Goal: Task Accomplishment & Management: Manage account settings

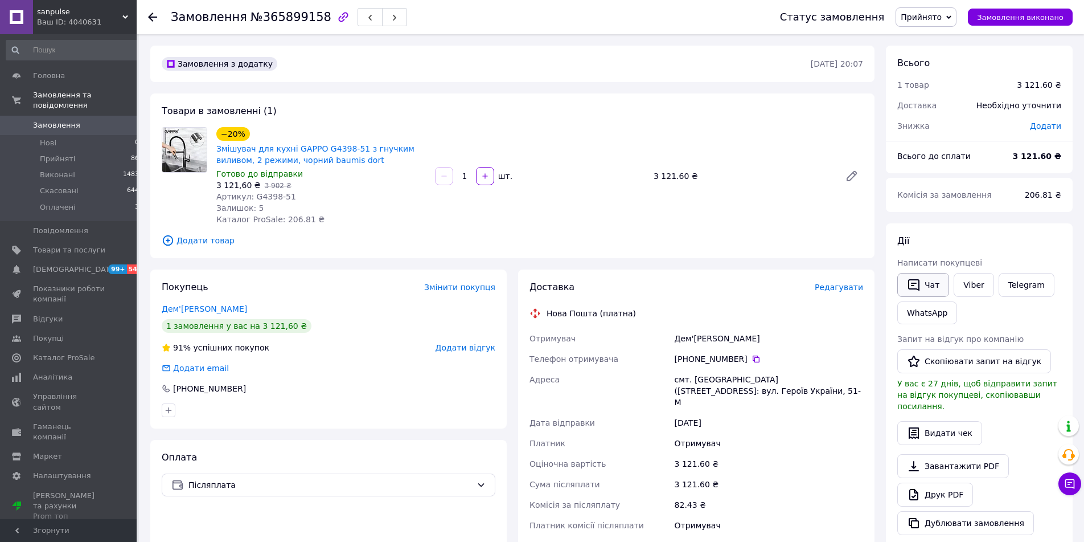
click at [921, 290] on button "Чат" at bounding box center [923, 285] width 52 height 24
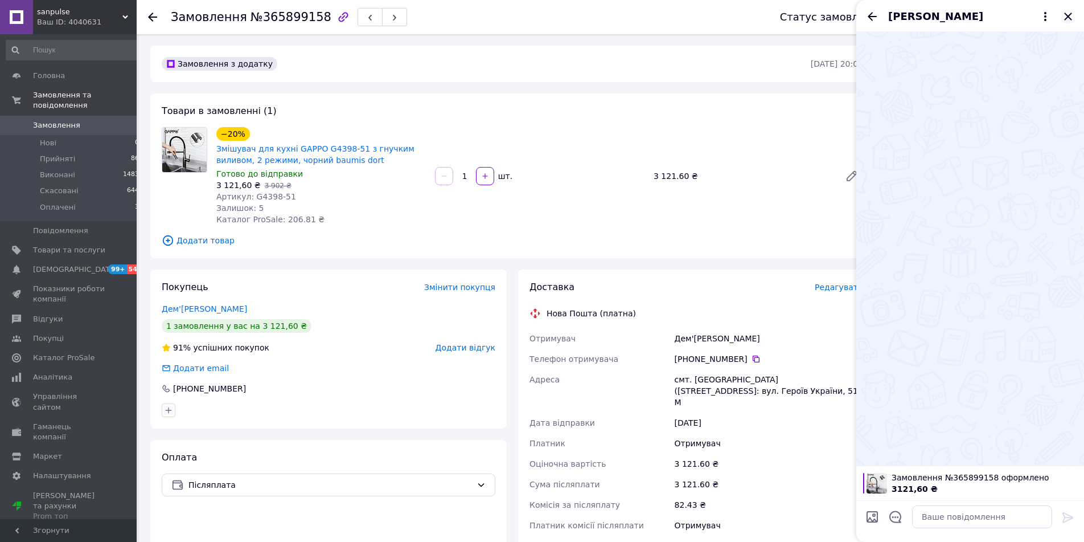
click at [1064, 17] on icon "Закрити" at bounding box center [1068, 17] width 14 height 14
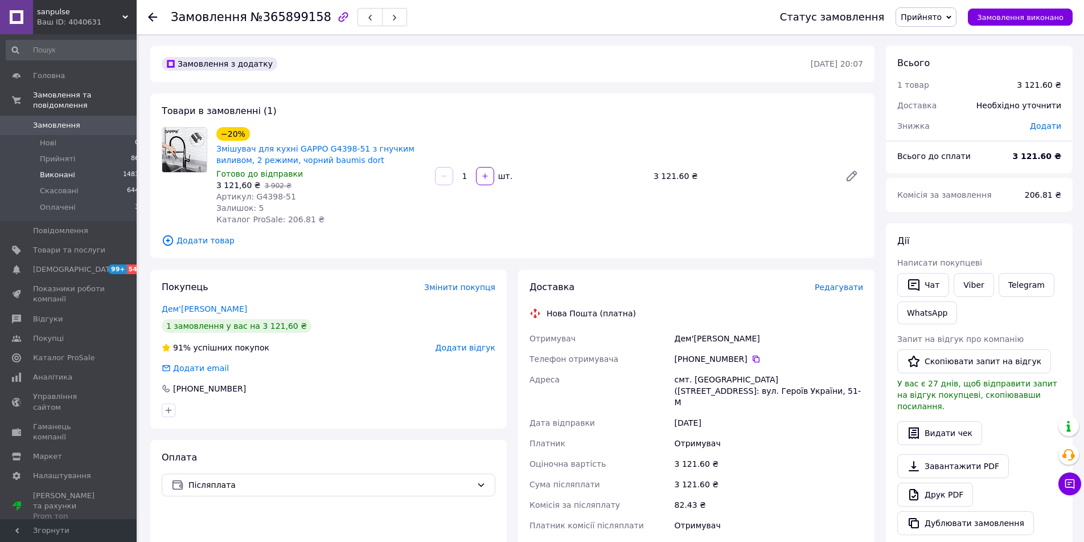
click at [97, 167] on li "Виконані 1483" at bounding box center [73, 175] width 146 height 16
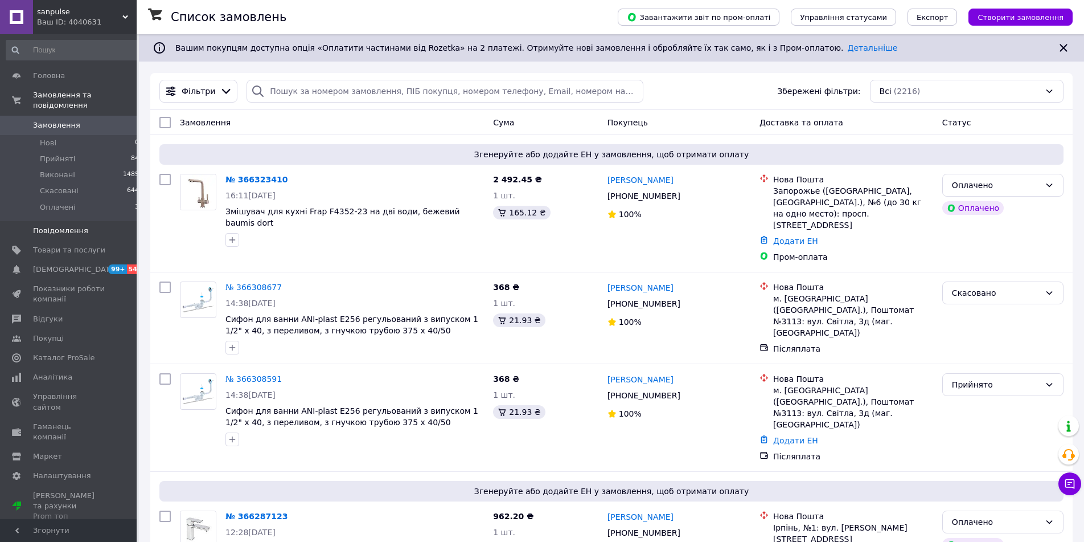
click at [92, 227] on link "Повідомлення 0" at bounding box center [73, 230] width 146 height 19
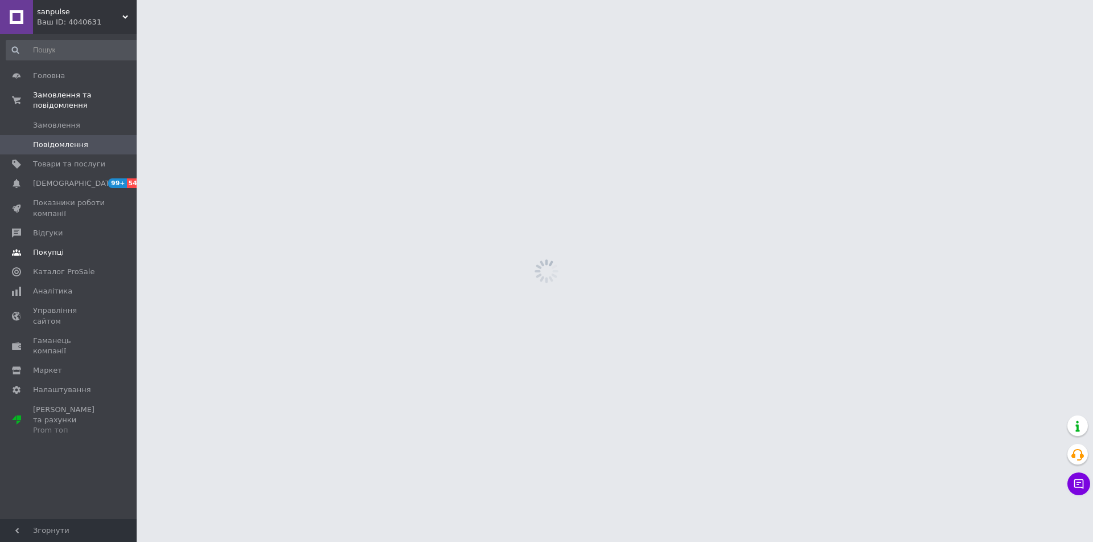
click at [92, 243] on link "Покупці" at bounding box center [73, 252] width 146 height 19
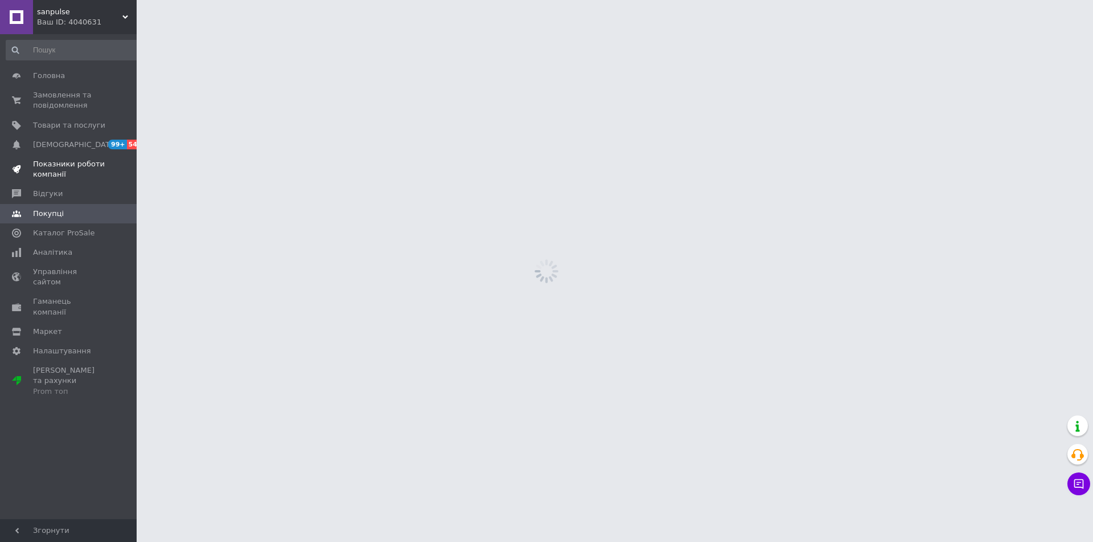
click at [73, 165] on span "Показники роботи компанії" at bounding box center [69, 169] width 72 height 20
click at [80, 129] on span "Товари та послуги" at bounding box center [69, 125] width 72 height 10
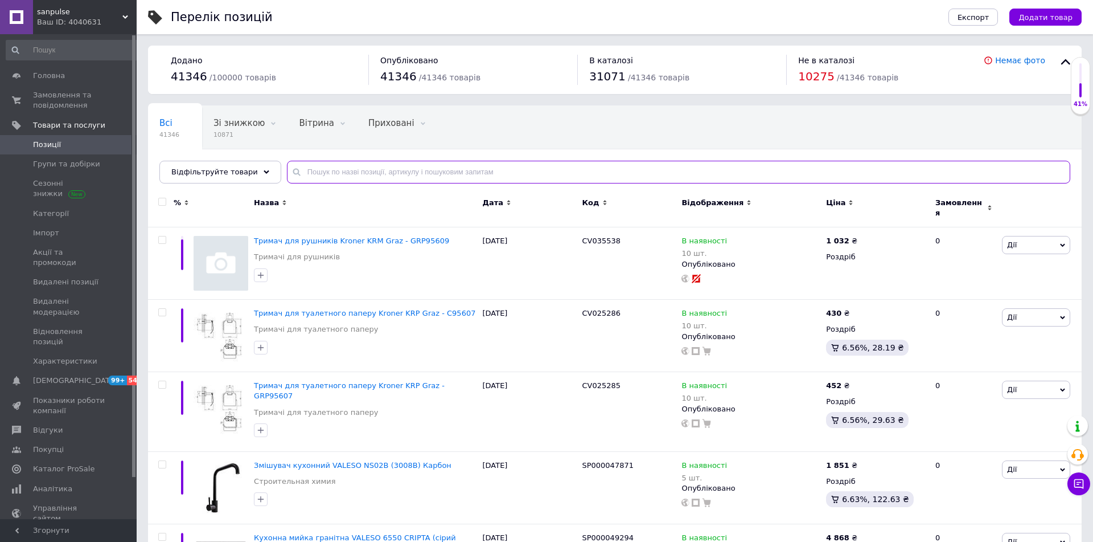
click at [383, 181] on input "text" at bounding box center [679, 172] width 784 height 23
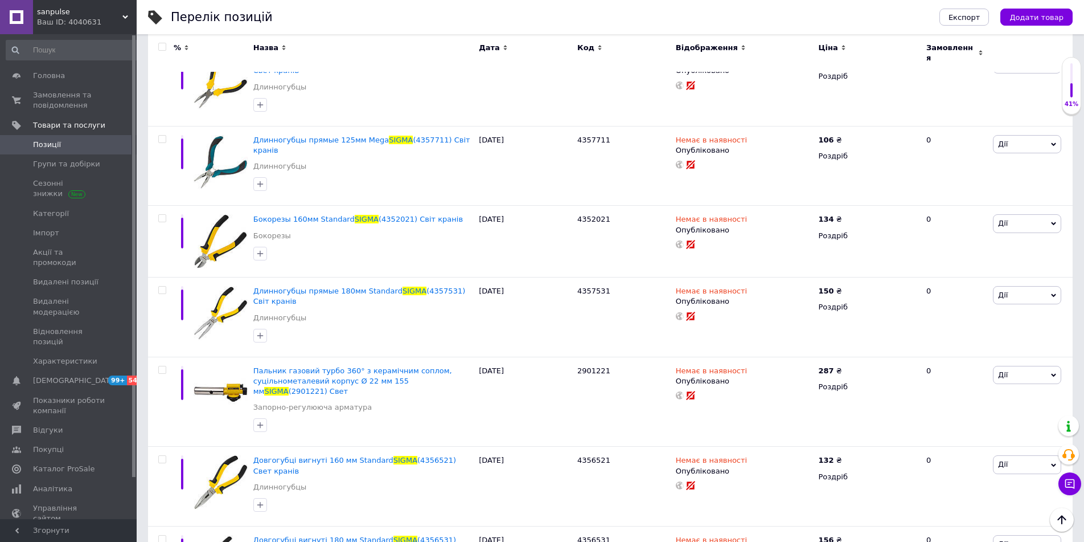
scroll to position [7680, 0]
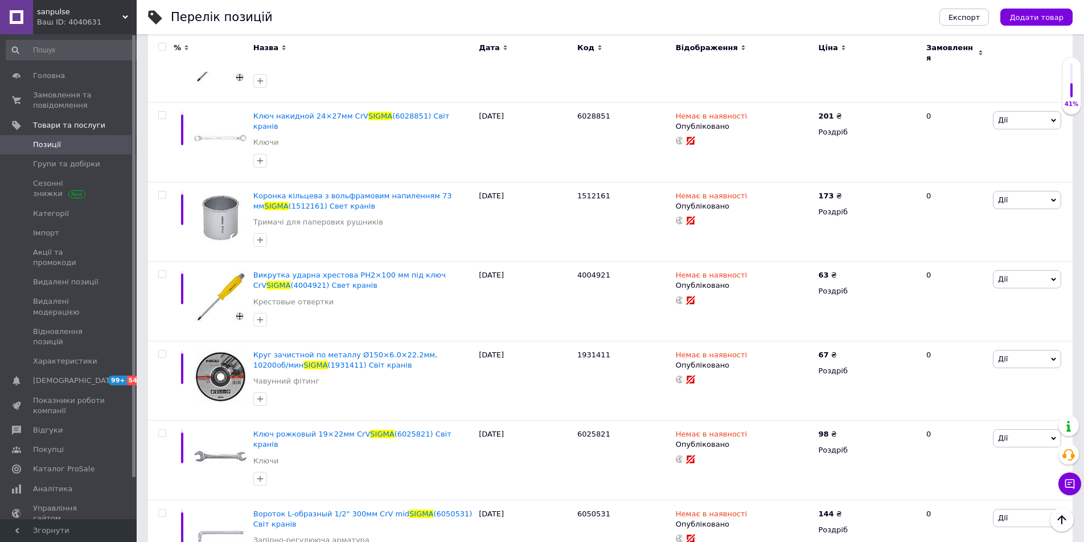
type input "sigma"
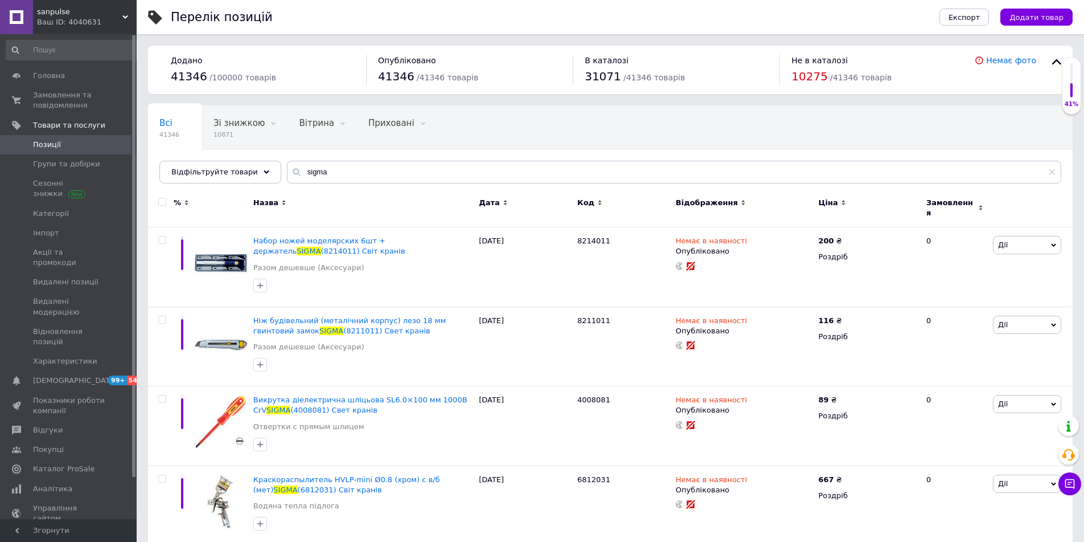
scroll to position [7479, 0]
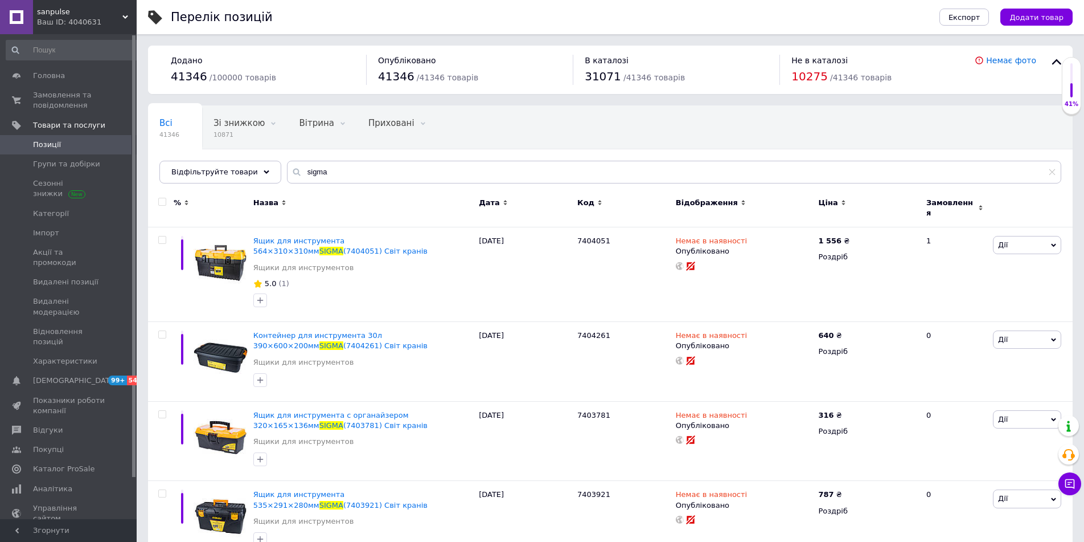
click at [844, 203] on div "Ціна" at bounding box center [867, 203] width 99 height 10
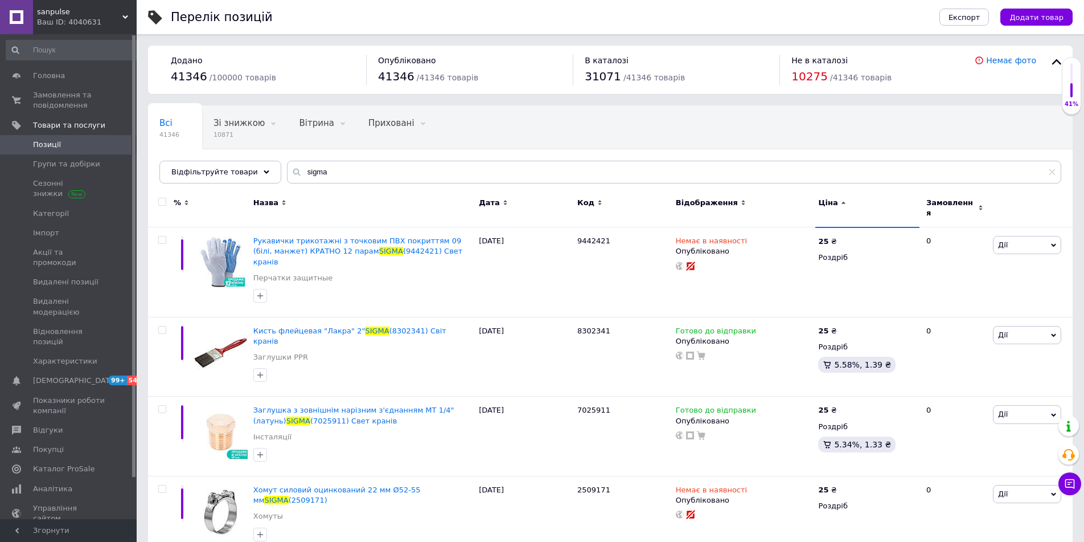
click at [843, 206] on div "Ціна" at bounding box center [867, 203] width 99 height 10
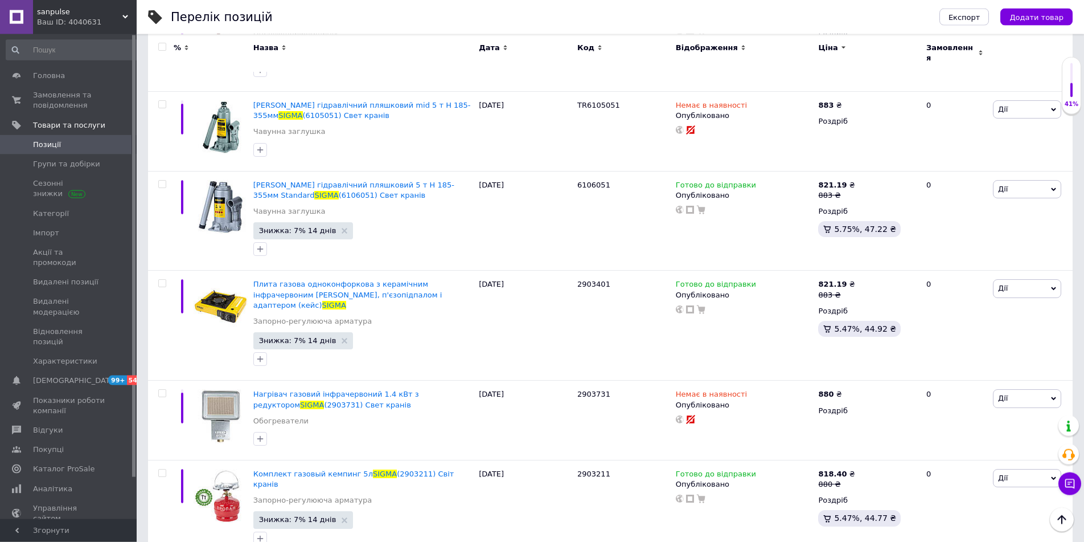
scroll to position [8466, 0]
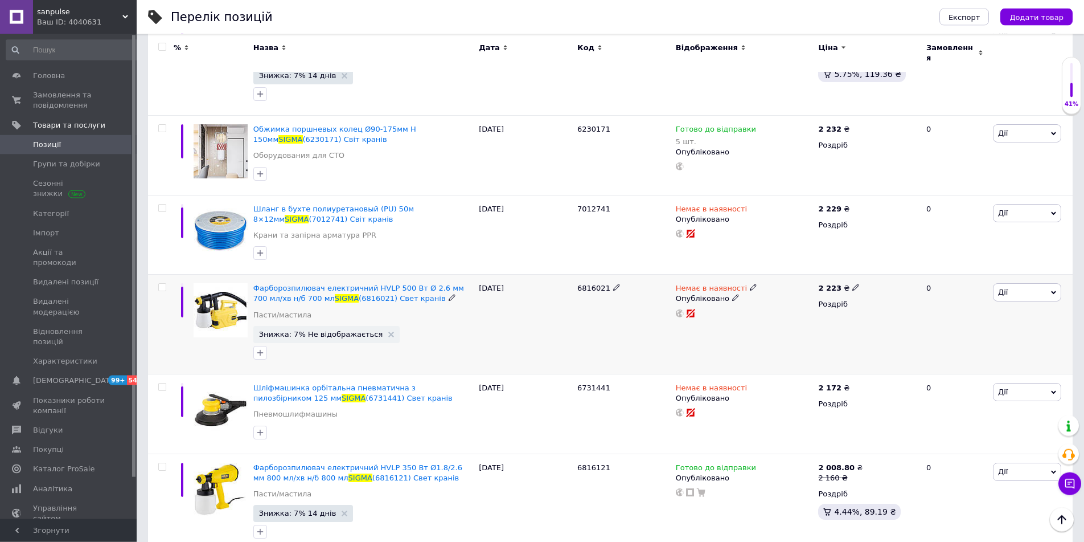
scroll to position [8456, 0]
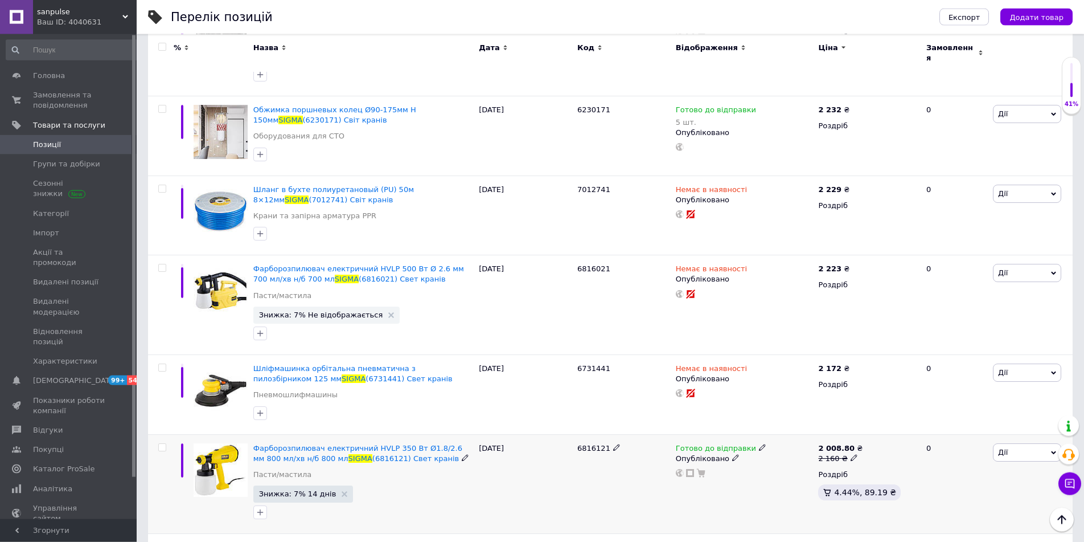
click at [590, 444] on span "6816121" at bounding box center [593, 448] width 33 height 9
copy span "6816121"
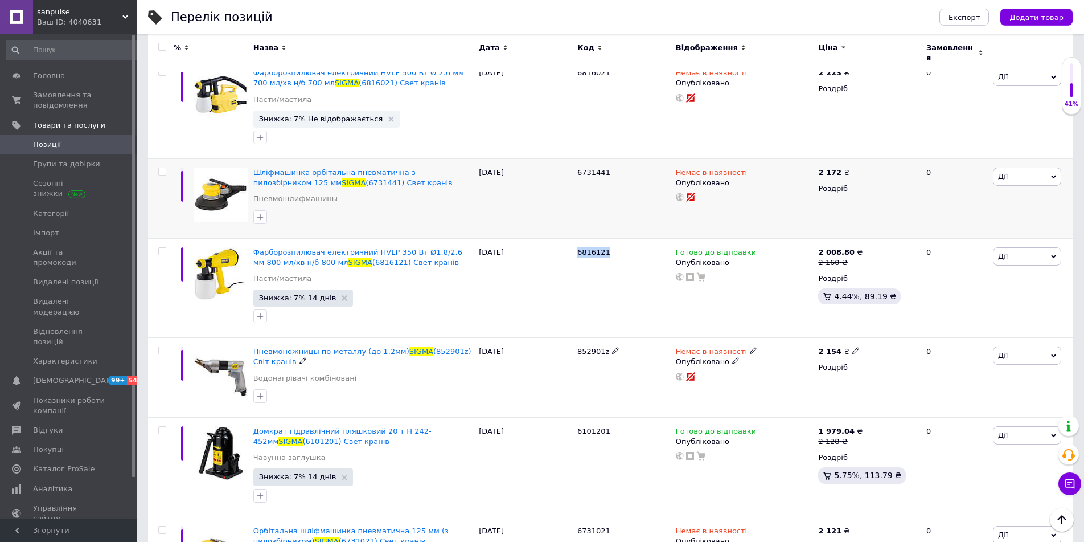
scroll to position [8562, 0]
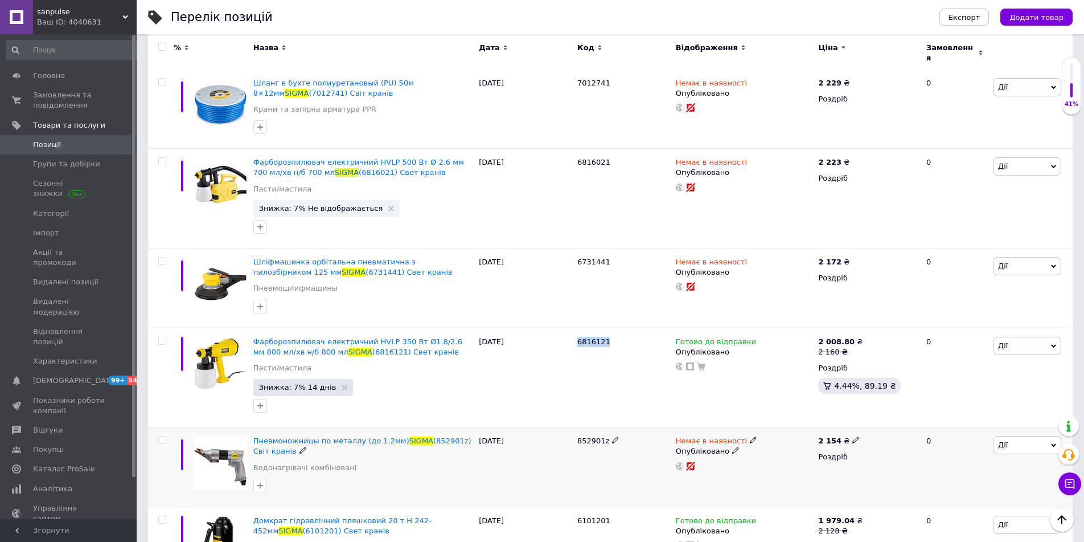
click at [589, 427] on div "852901z" at bounding box center [624, 467] width 99 height 80
copy span "852901z"
click at [591, 516] on span "6101201" at bounding box center [593, 520] width 33 height 9
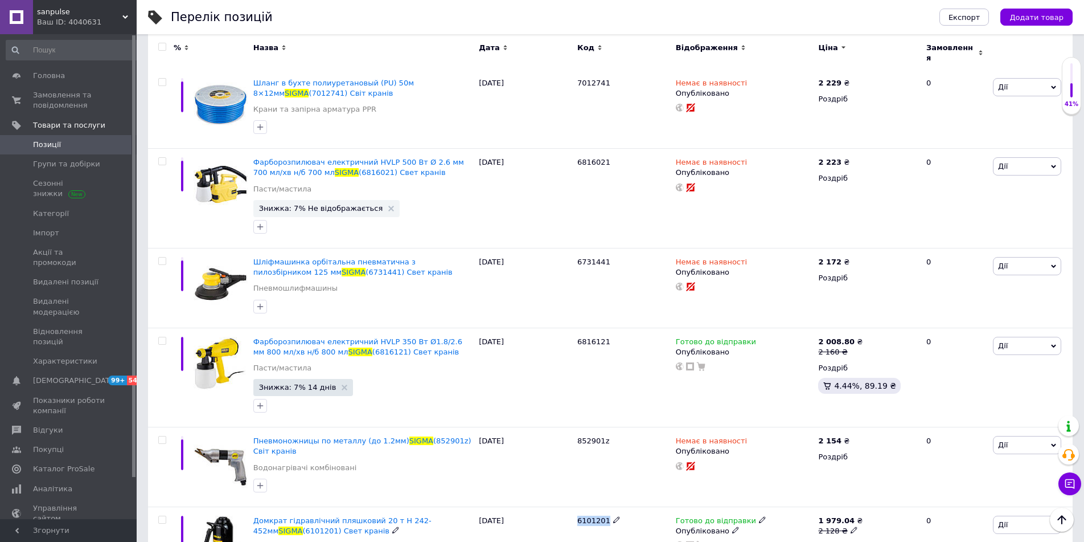
copy span "6101201"
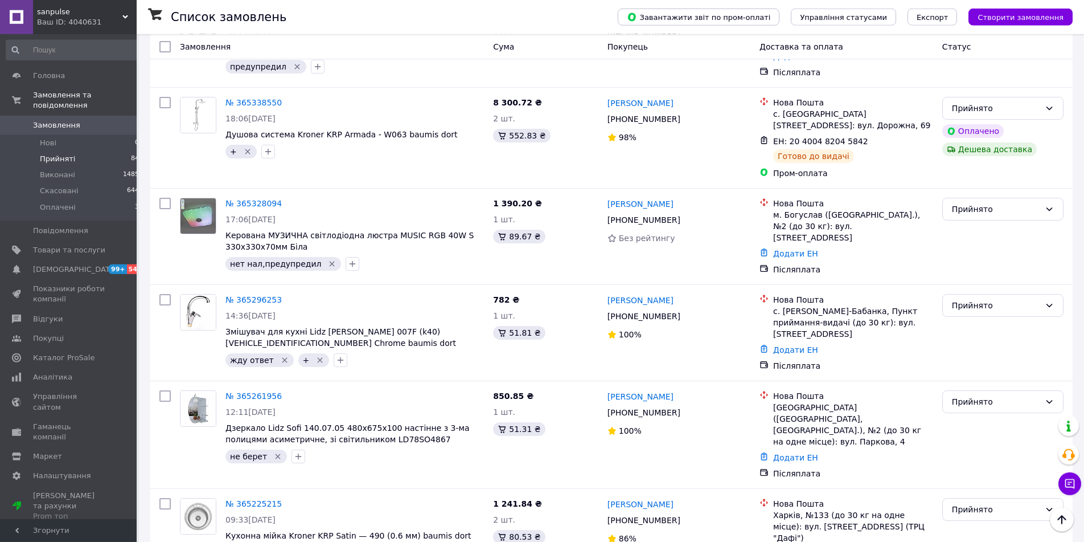
scroll to position [4176, 0]
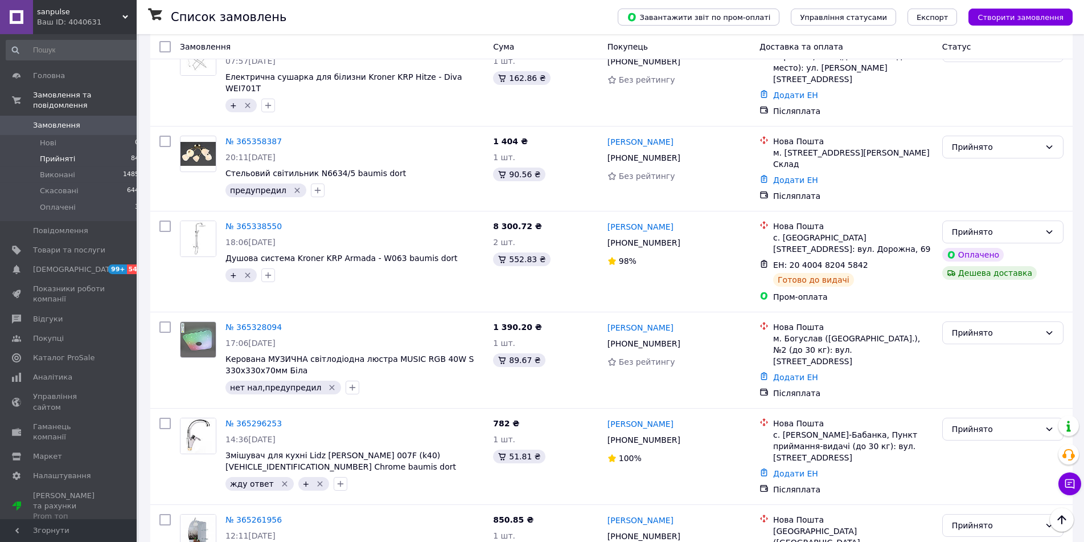
copy span "20451264104456"
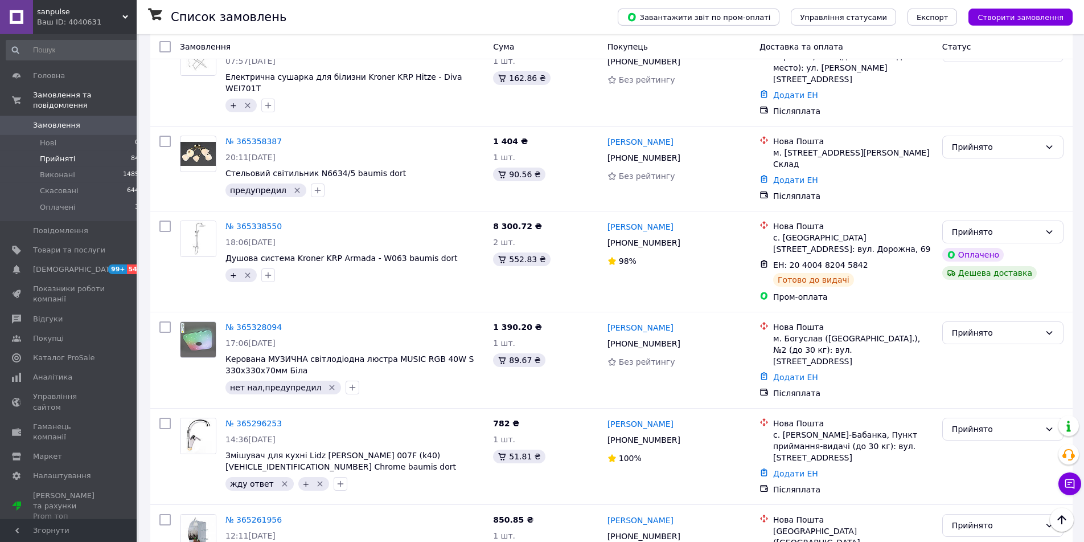
drag, startPoint x: 445, startPoint y: 360, endPoint x: 227, endPoint y: 362, distance: 218.1
copy span "Кухонна мійка Kroner KRP Satin — 490 (0.6 мм) baumis dort"
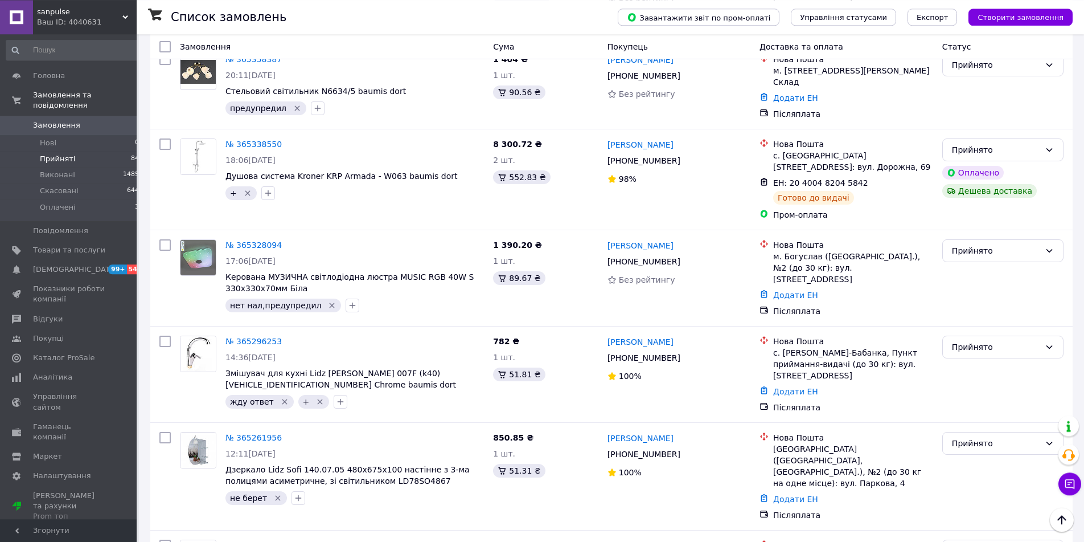
scroll to position [4234, 0]
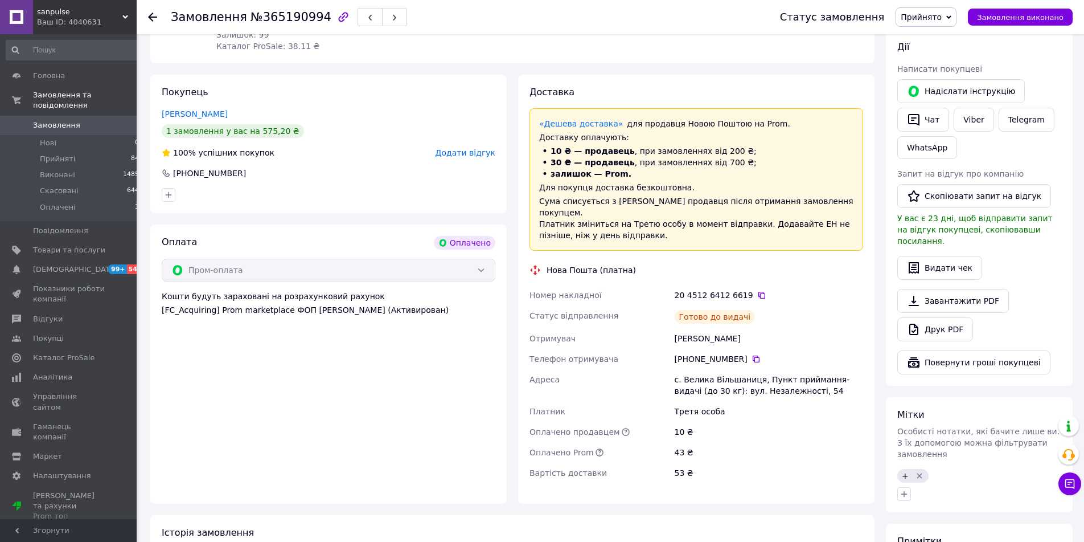
scroll to position [232, 0]
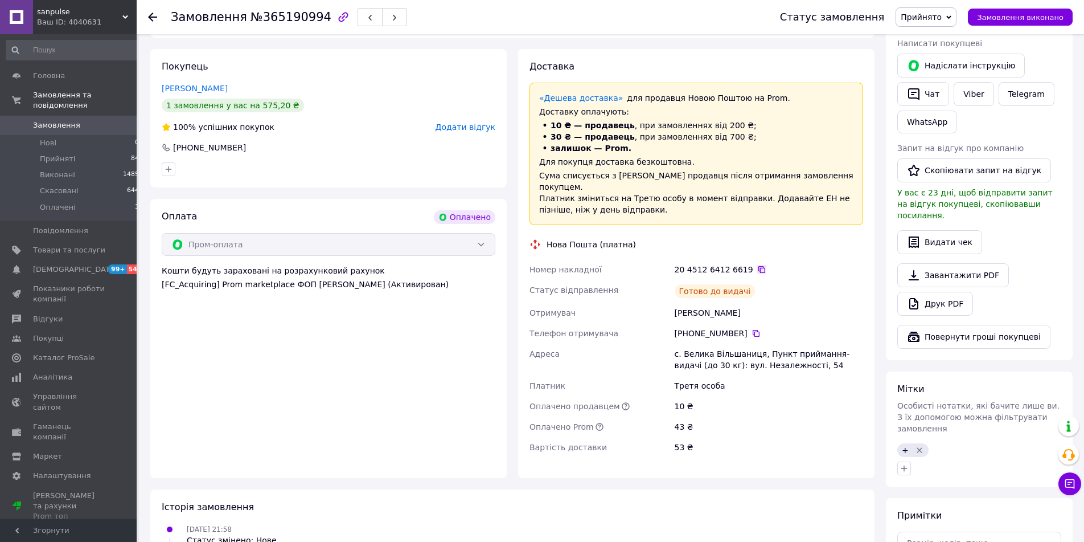
click at [757, 265] on icon at bounding box center [761, 269] width 9 height 9
click at [968, 92] on link "Viber" at bounding box center [974, 94] width 40 height 24
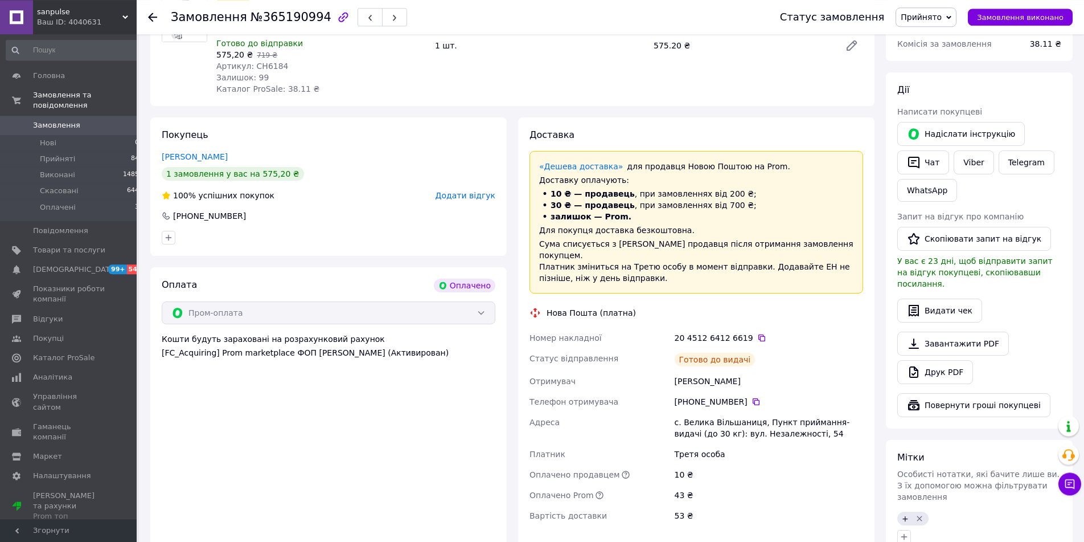
scroll to position [116, 0]
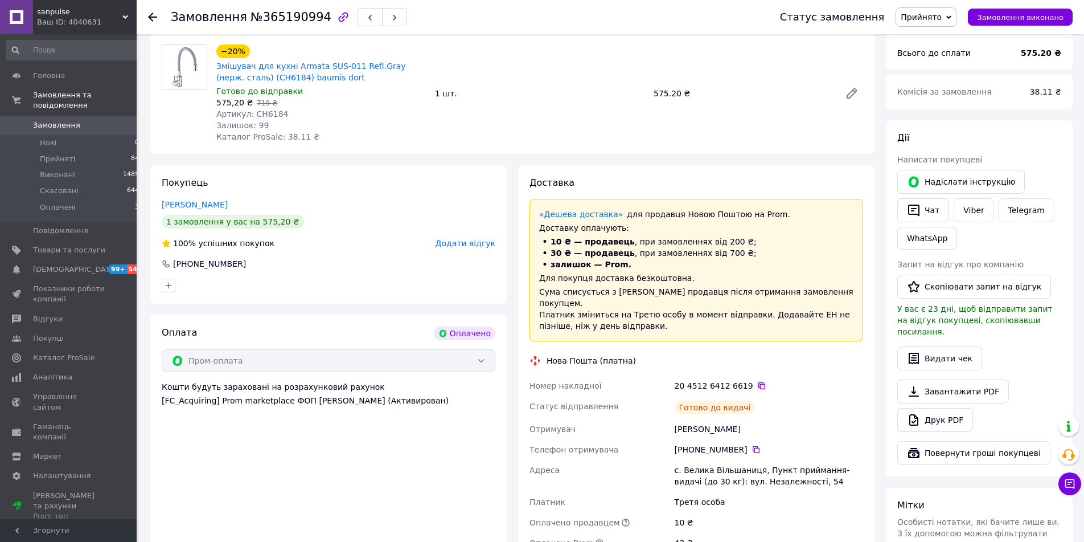
click at [758, 382] on icon at bounding box center [761, 385] width 7 height 7
click at [237, 165] on div "Замовлення з додатку Оплачено Дешева доставка 05.10.2025 • 21:58 Товари в замов…" at bounding box center [513, 468] width 736 height 1011
drag, startPoint x: 342, startPoint y: 80, endPoint x: 218, endPoint y: 67, distance: 124.8
copy link "Змішувач для кухні Armata SUS-011 Refl.Gray (нерж. сталь) (CH6184) baumis dort"
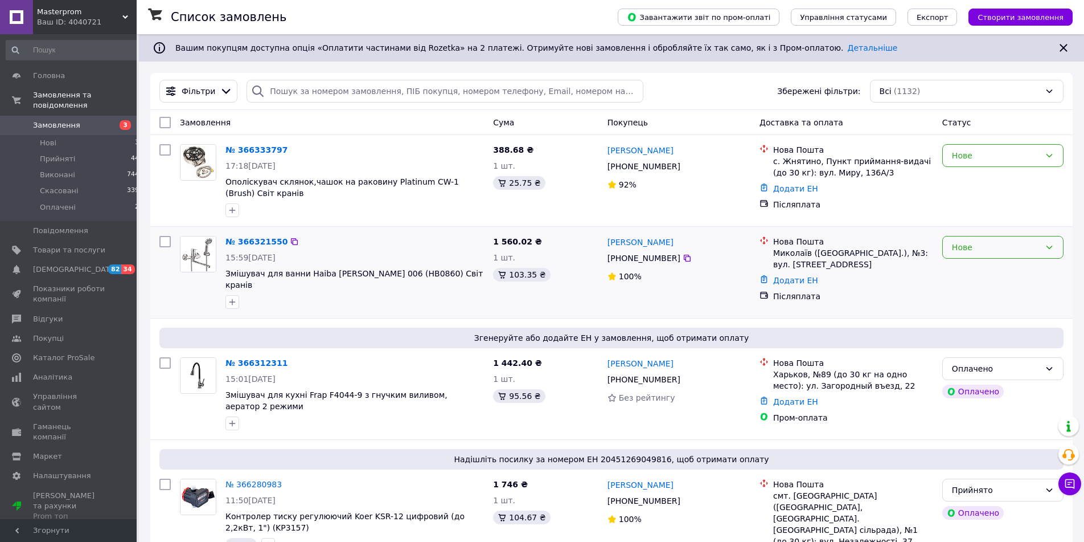
click at [996, 253] on div "Нове" at bounding box center [996, 247] width 88 height 13
click at [989, 266] on li "Прийнято" at bounding box center [1003, 272] width 120 height 20
click at [1008, 158] on div "Нове" at bounding box center [996, 155] width 88 height 13
click at [1004, 174] on li "Прийнято" at bounding box center [1003, 180] width 120 height 20
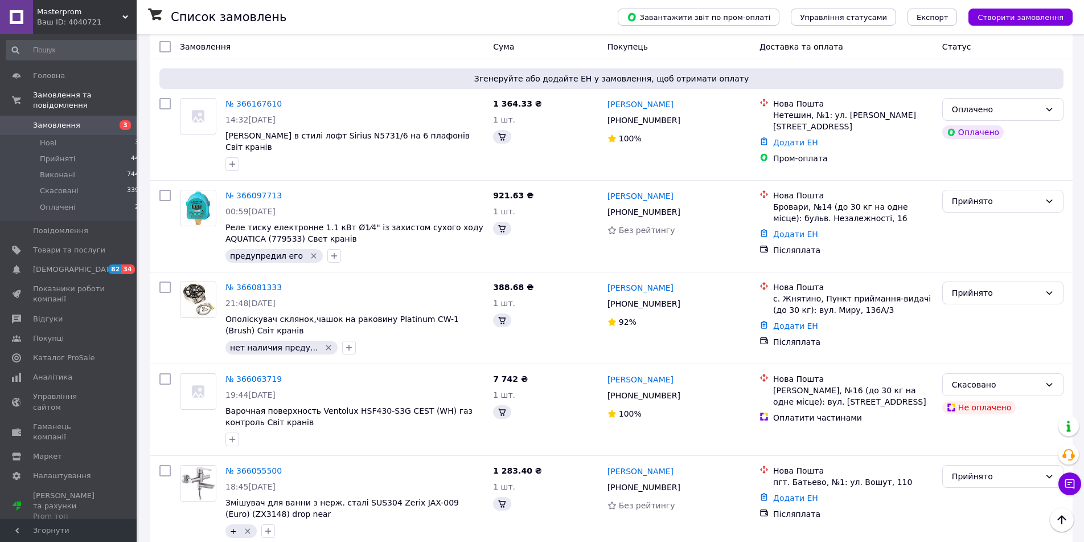
scroll to position [724, 0]
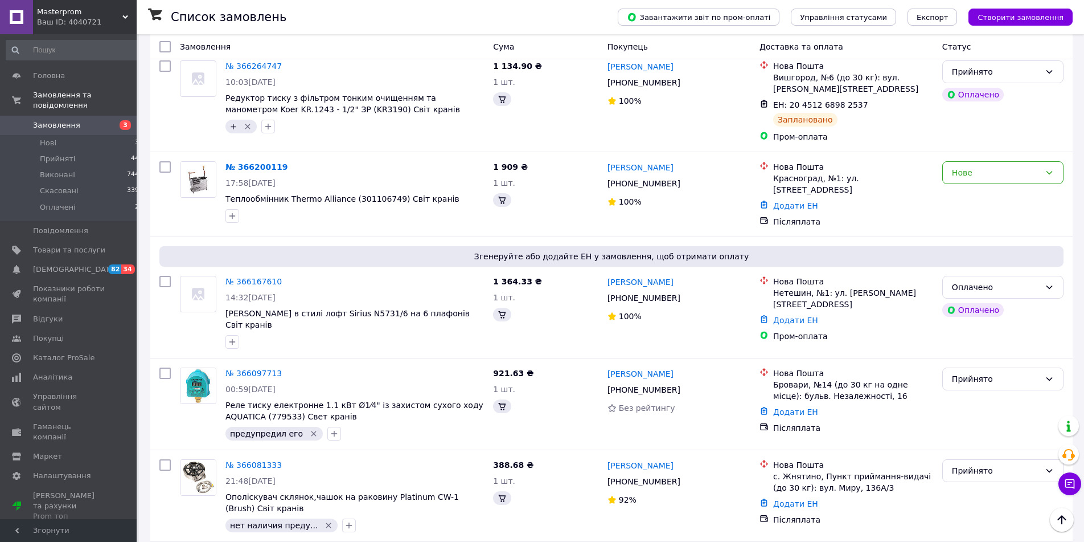
click at [264, 460] on link "№ 366081333" at bounding box center [253, 464] width 56 height 9
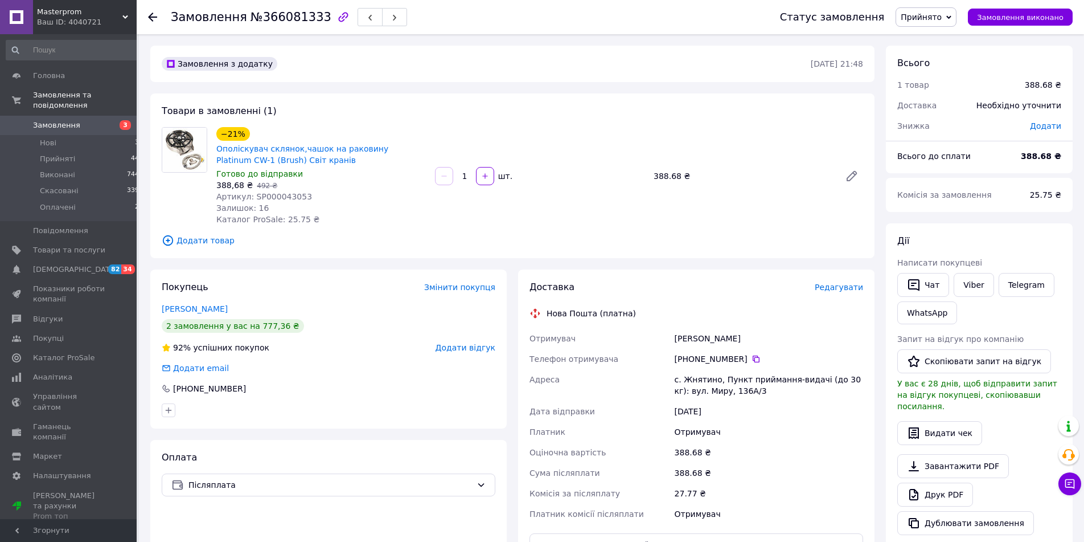
click at [483, 350] on span "Додати відгук" at bounding box center [466, 347] width 60 height 9
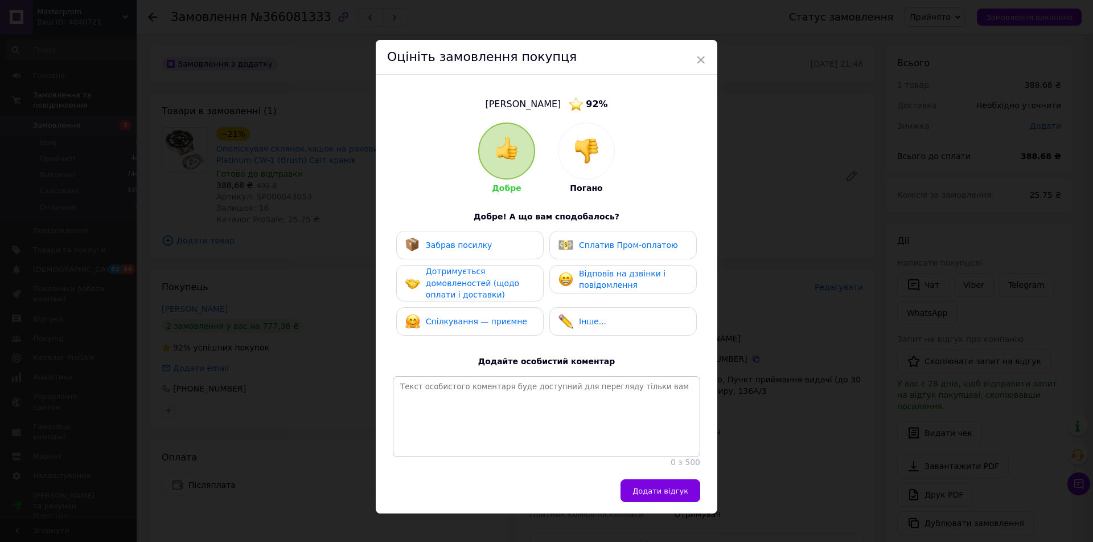
click at [583, 166] on div at bounding box center [587, 151] width 56 height 56
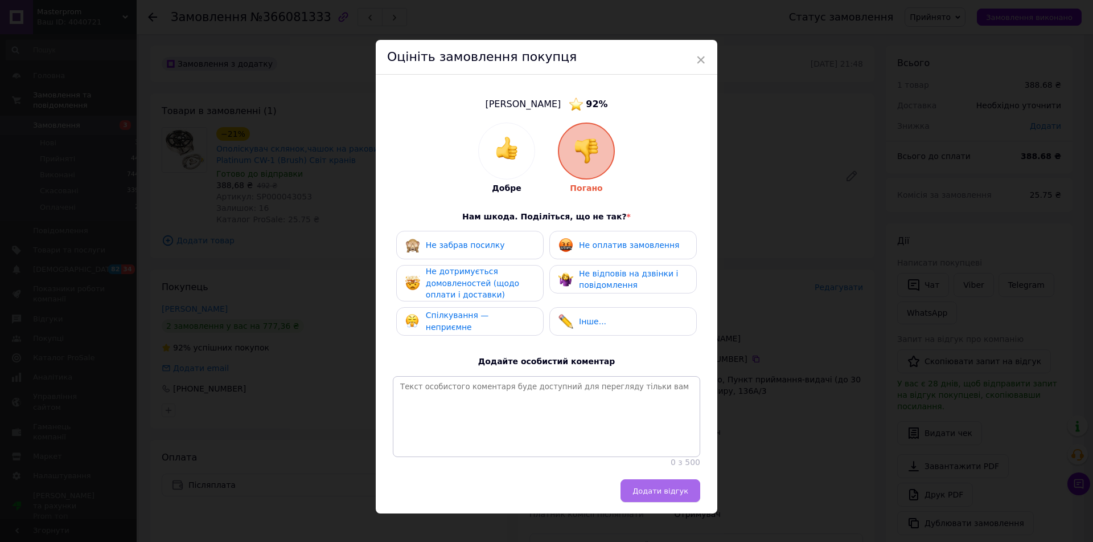
click at [668, 495] on span "Додати відгук" at bounding box center [661, 490] width 56 height 9
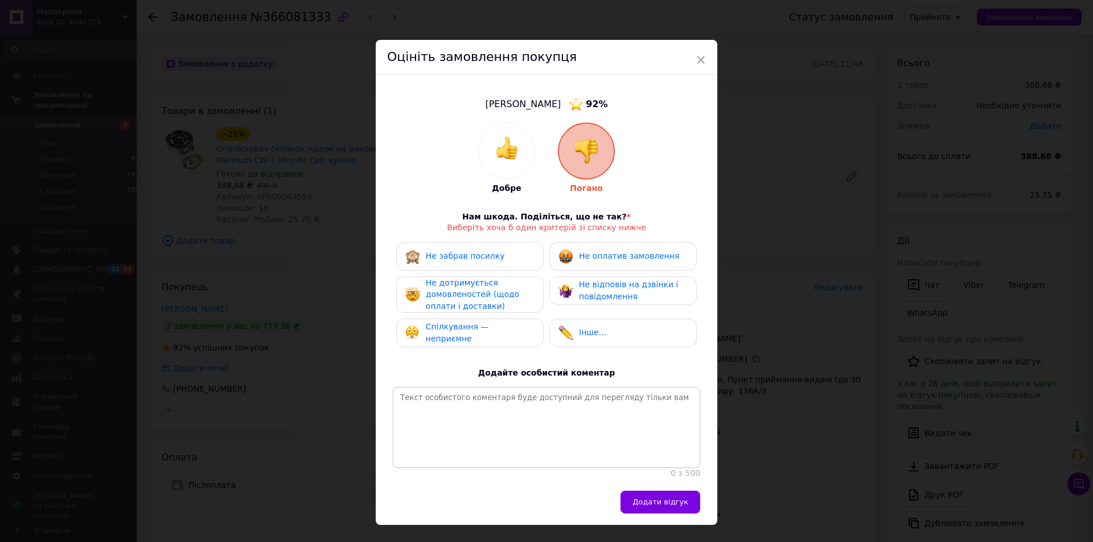
click at [487, 329] on span "Спілкування — неприємне" at bounding box center [457, 332] width 63 height 21
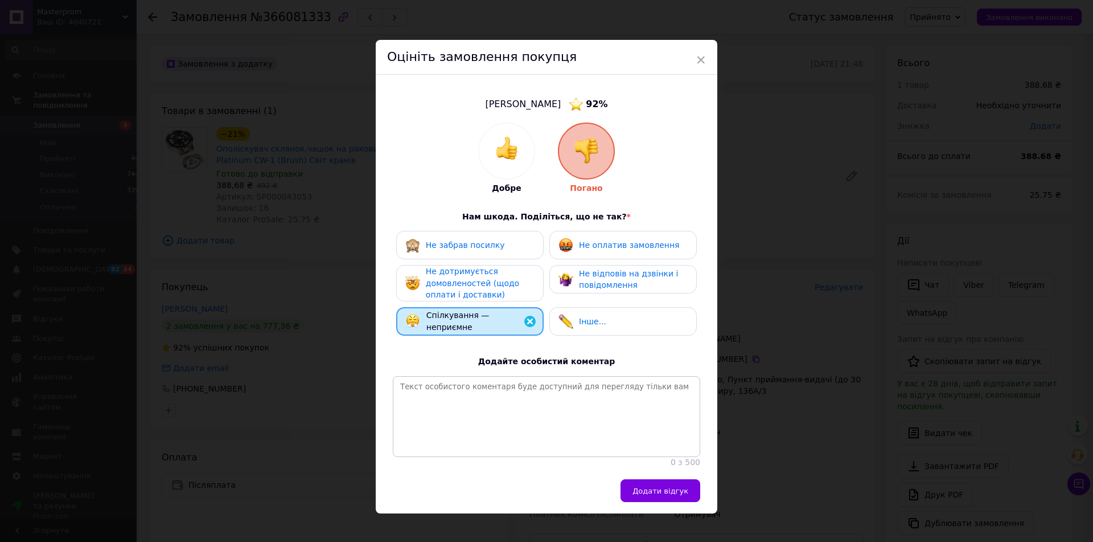
click at [676, 513] on div "Додати відгук" at bounding box center [547, 496] width 342 height 34
click at [676, 495] on span "Додати відгук" at bounding box center [661, 490] width 56 height 9
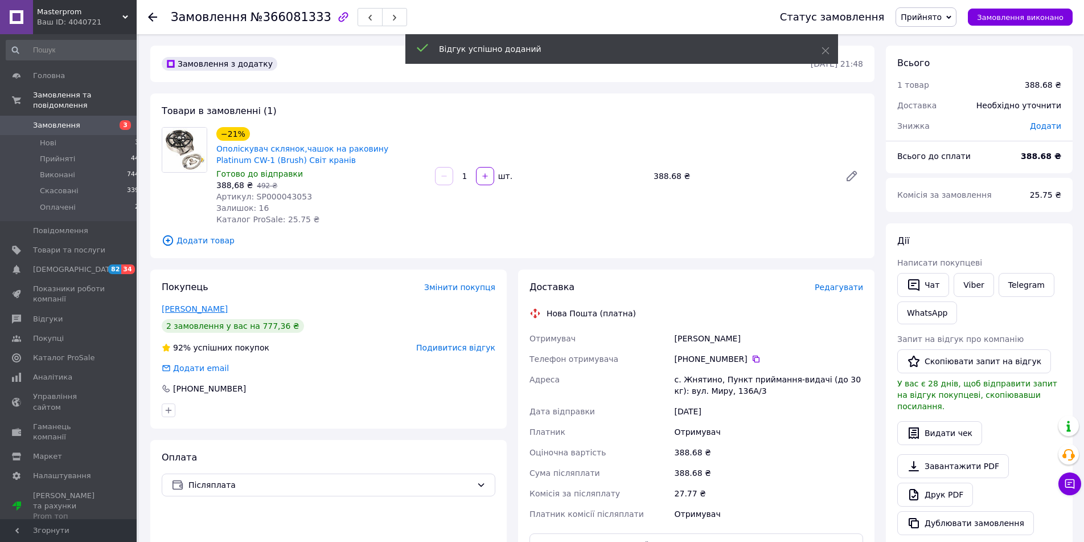
click at [191, 306] on link "Орос Золтан" at bounding box center [195, 308] width 66 height 9
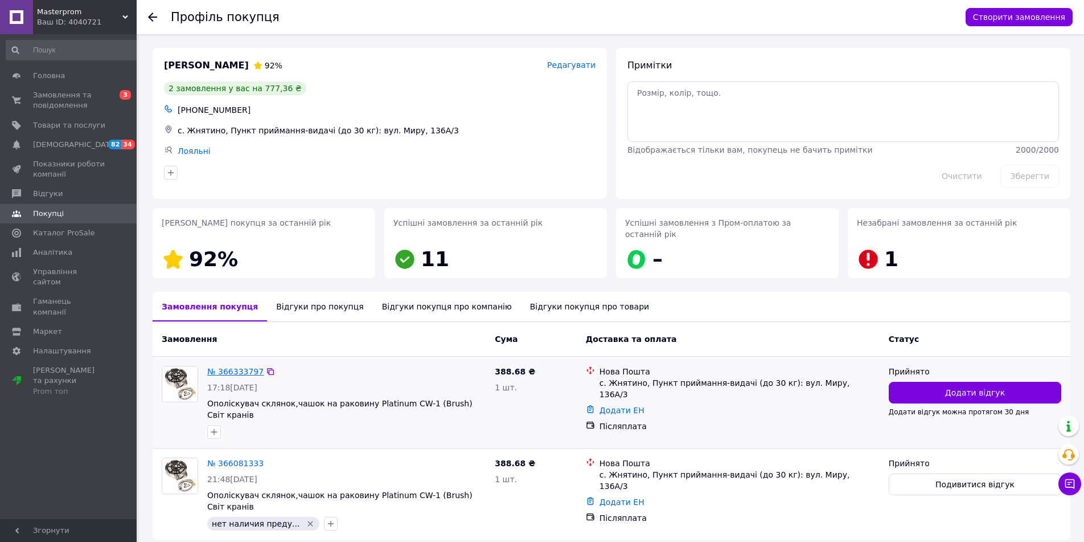
click at [240, 367] on link "№ 366333797" at bounding box center [235, 371] width 56 height 9
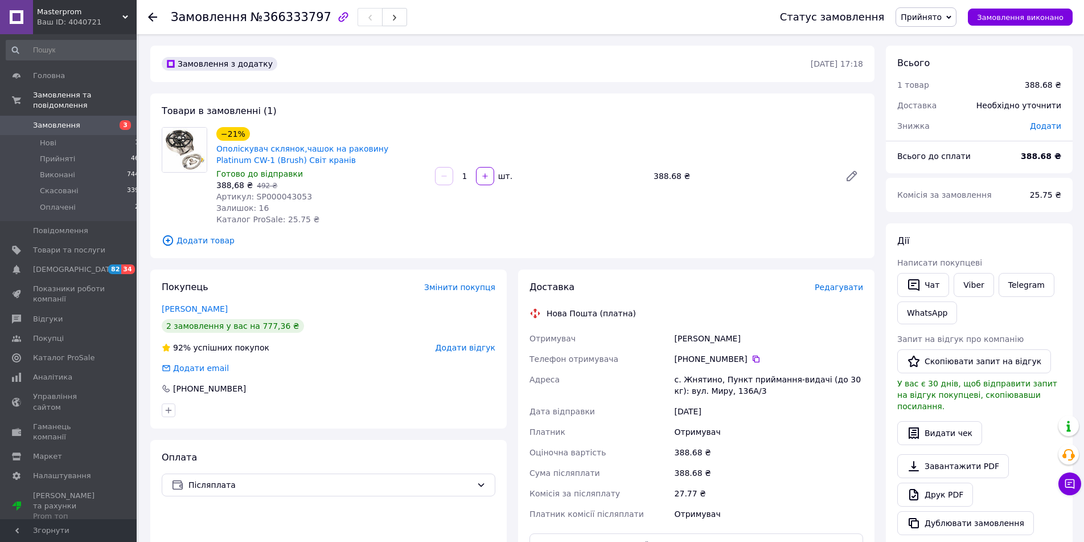
click at [452, 346] on span "Додати відгук" at bounding box center [466, 347] width 60 height 9
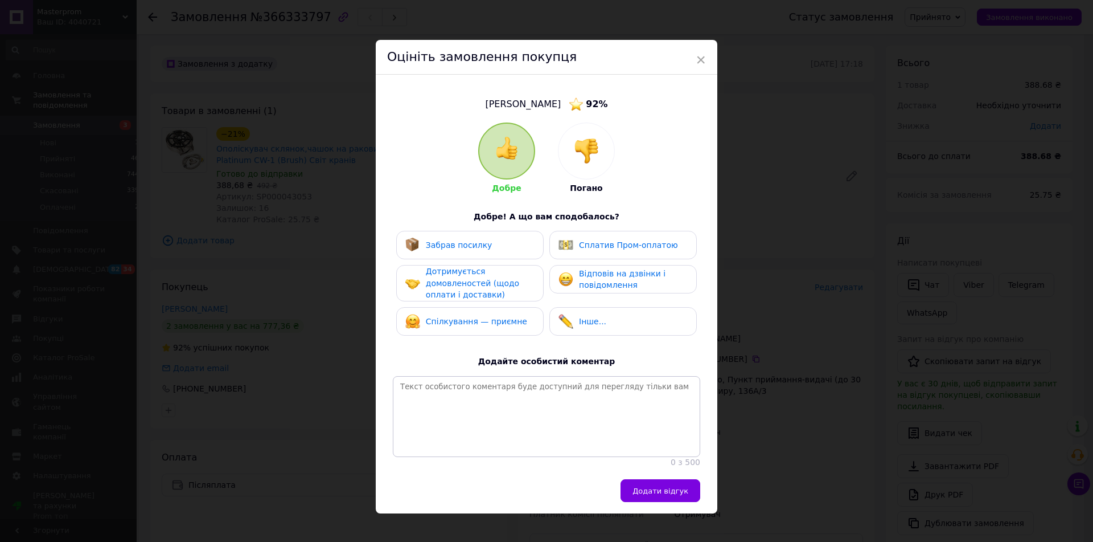
click at [593, 158] on img at bounding box center [586, 150] width 25 height 25
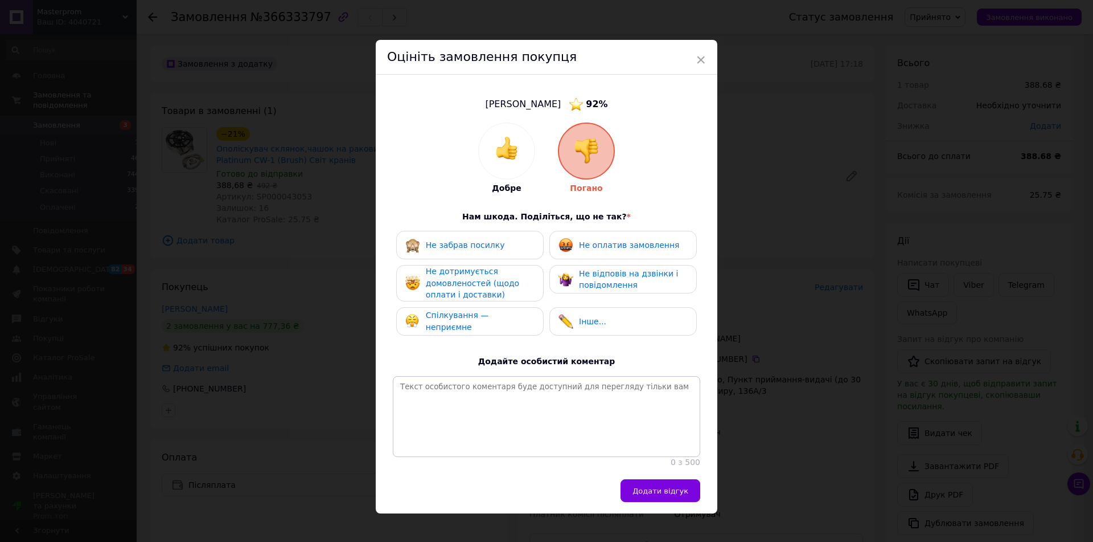
drag, startPoint x: 472, startPoint y: 323, endPoint x: 482, endPoint y: 331, distance: 12.5
click at [472, 322] on span "Спілкування — неприємне" at bounding box center [457, 320] width 63 height 21
click at [684, 502] on button "Додати відгук" at bounding box center [661, 490] width 80 height 23
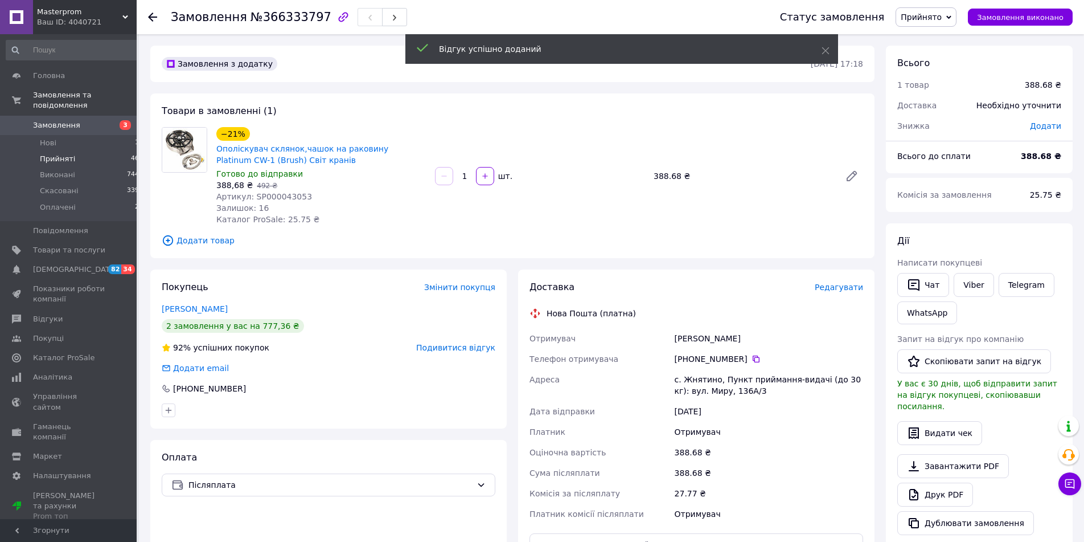
click at [51, 154] on span "Прийняті" at bounding box center [57, 159] width 35 height 10
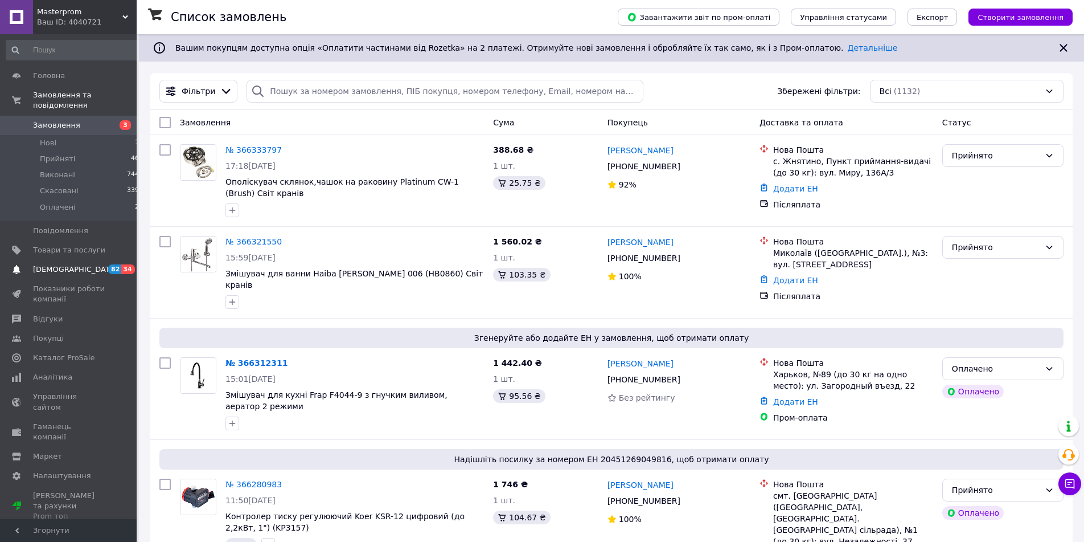
click at [99, 264] on span "[DEMOGRAPHIC_DATA]" at bounding box center [69, 269] width 72 height 10
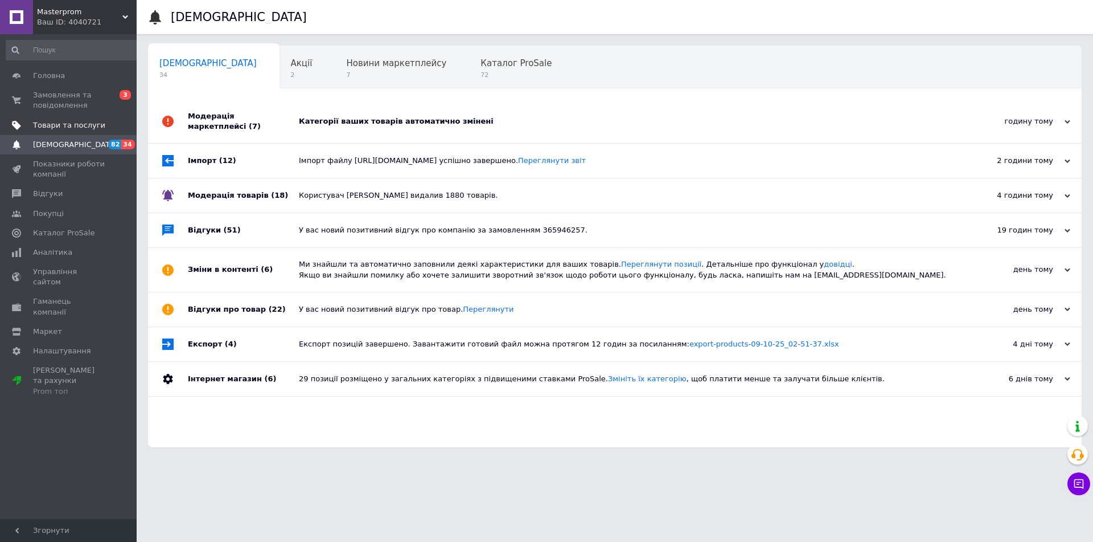
click at [92, 121] on span "Товари та послуги" at bounding box center [69, 125] width 72 height 10
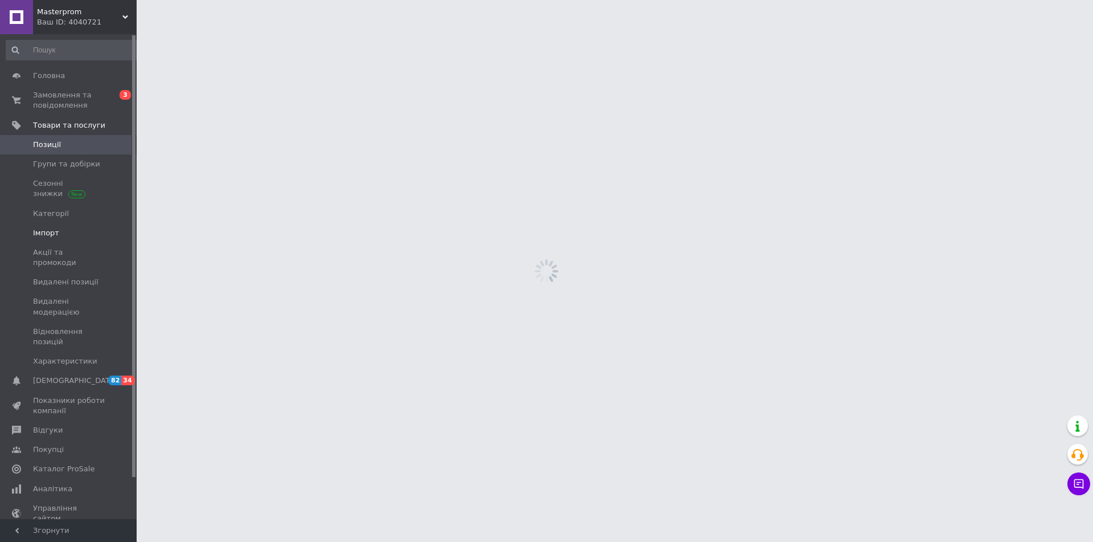
click at [60, 228] on span "Імпорт" at bounding box center [69, 233] width 72 height 10
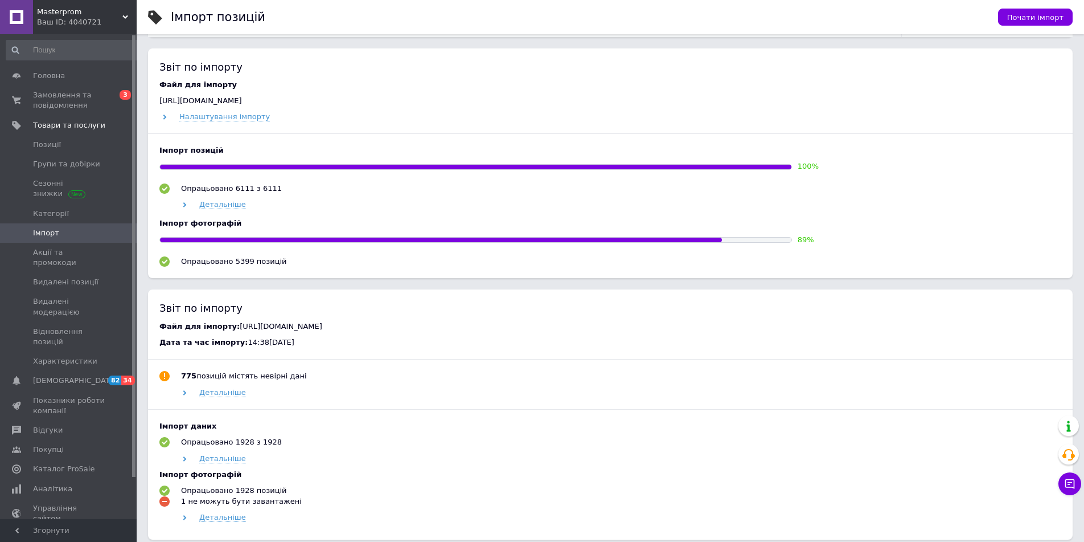
scroll to position [465, 0]
